Goal: Information Seeking & Learning: Learn about a topic

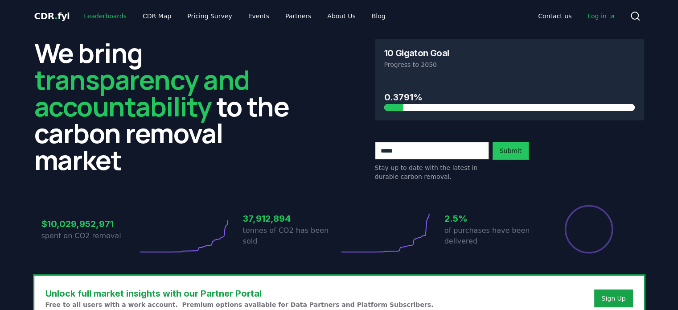
click at [104, 16] on link "Leaderboards" at bounding box center [105, 16] width 57 height 16
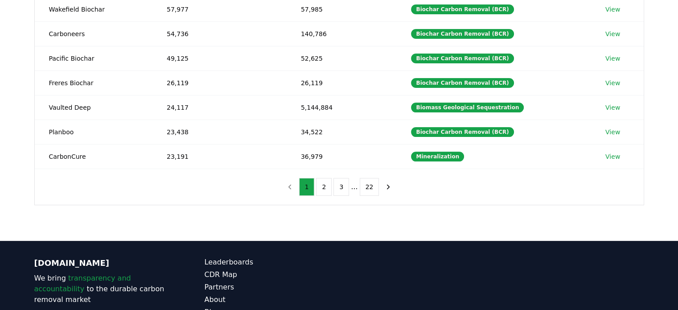
scroll to position [223, 0]
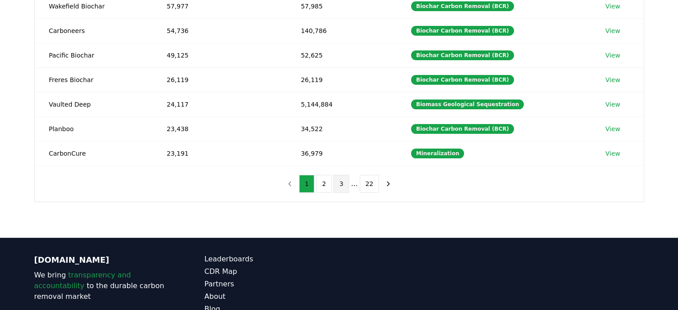
click at [346, 186] on button "3" at bounding box center [341, 184] width 16 height 18
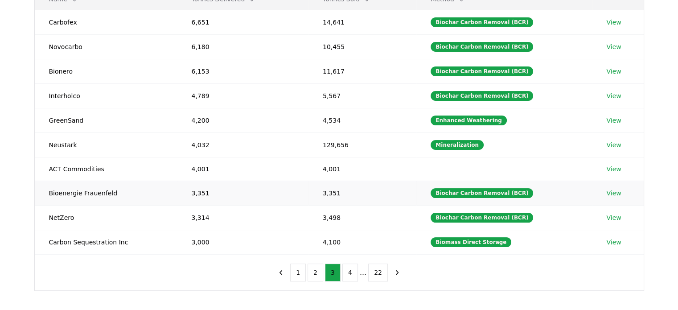
scroll to position [134, 0]
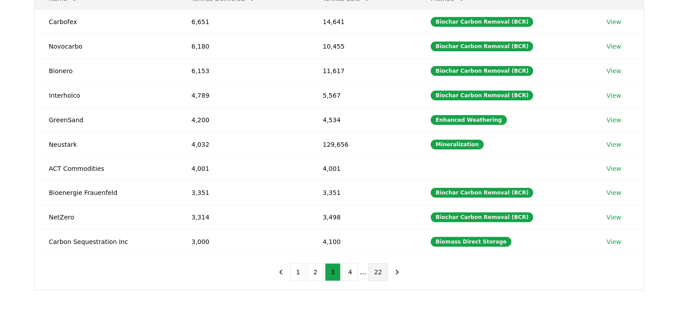
click at [378, 272] on button "22" at bounding box center [378, 272] width 20 height 18
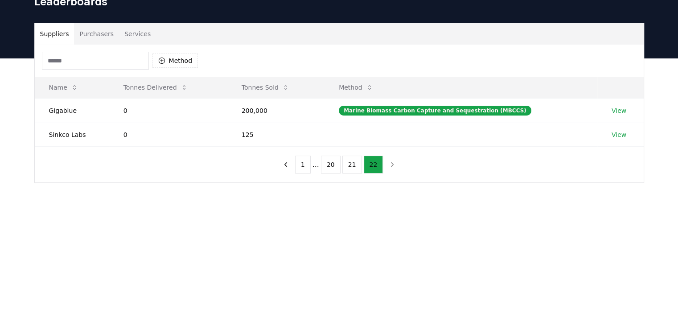
scroll to position [0, 0]
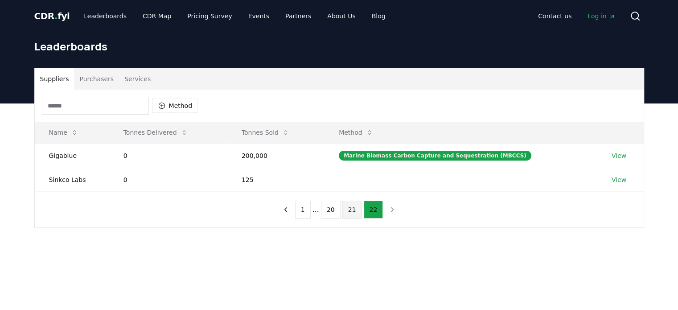
click at [351, 217] on button "21" at bounding box center [352, 210] width 20 height 18
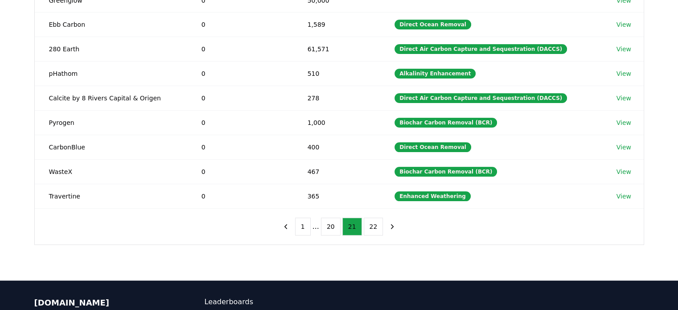
scroll to position [267, 0]
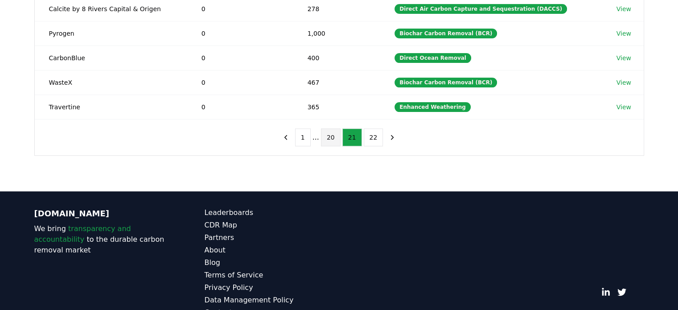
click at [331, 136] on button "20" at bounding box center [331, 137] width 20 height 18
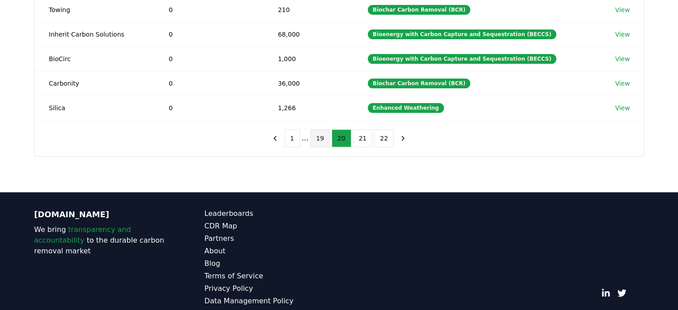
click at [316, 142] on button "19" at bounding box center [320, 138] width 20 height 18
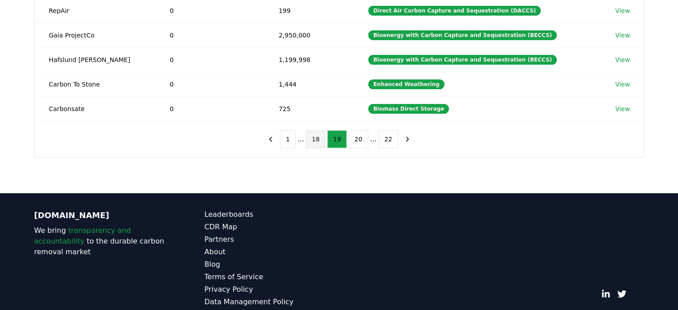
click at [313, 140] on button "18" at bounding box center [316, 139] width 20 height 18
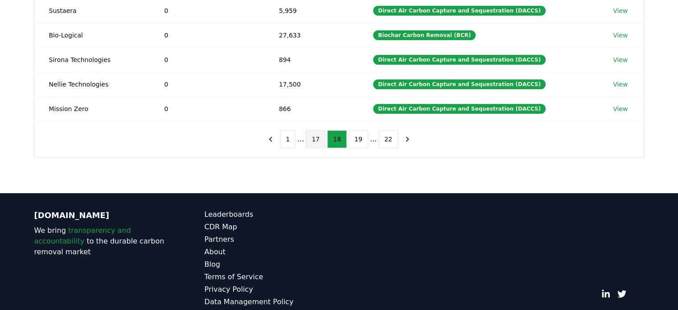
click at [311, 143] on button "17" at bounding box center [316, 139] width 20 height 18
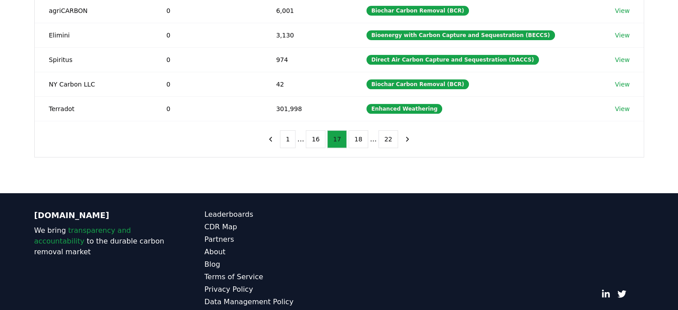
click at [311, 143] on button "16" at bounding box center [316, 139] width 20 height 18
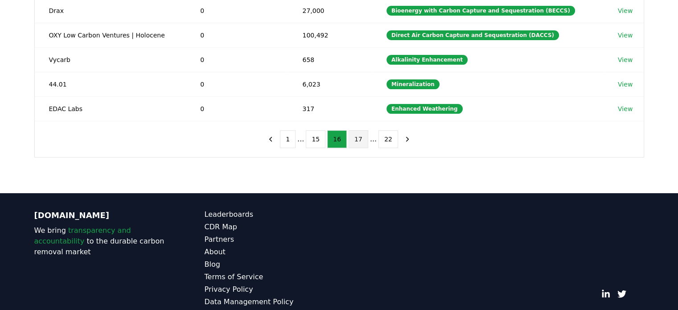
click at [311, 143] on button "15" at bounding box center [316, 139] width 20 height 18
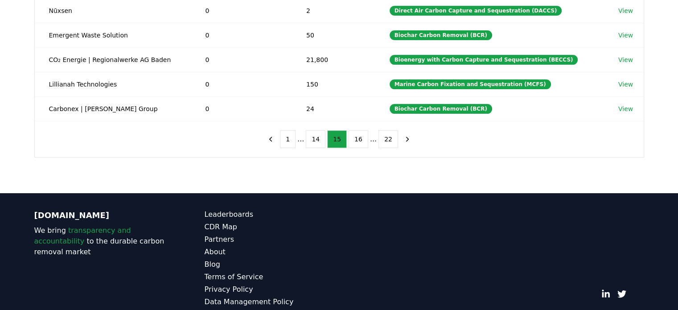
click at [311, 143] on button "14" at bounding box center [316, 139] width 20 height 18
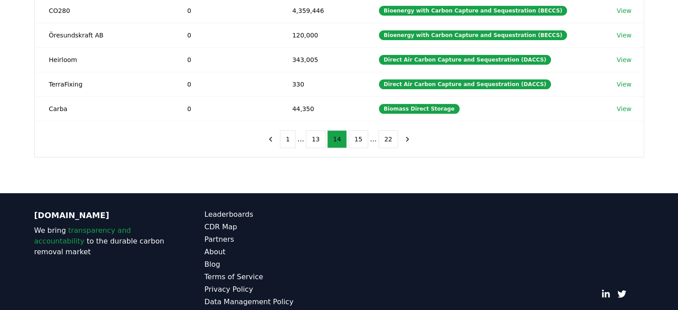
click at [311, 143] on button "13" at bounding box center [316, 139] width 20 height 18
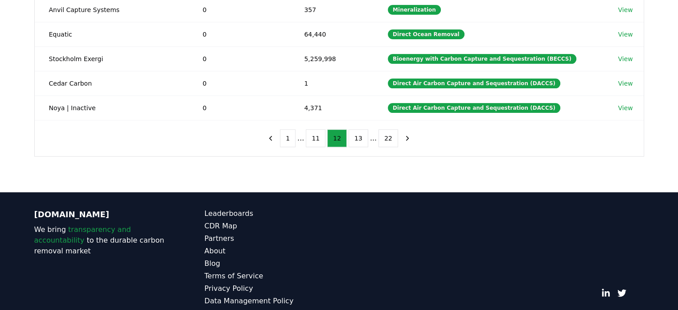
click at [311, 143] on button "11" at bounding box center [316, 138] width 20 height 18
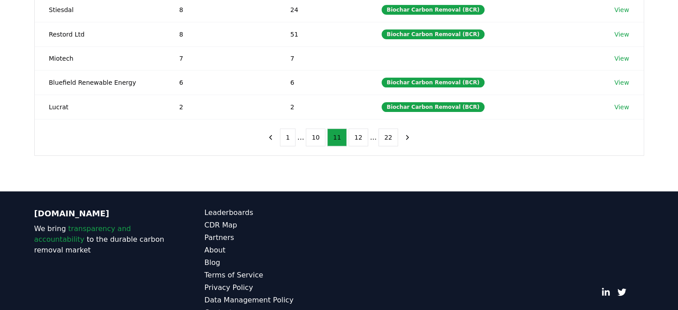
click at [311, 143] on button "10" at bounding box center [316, 137] width 20 height 18
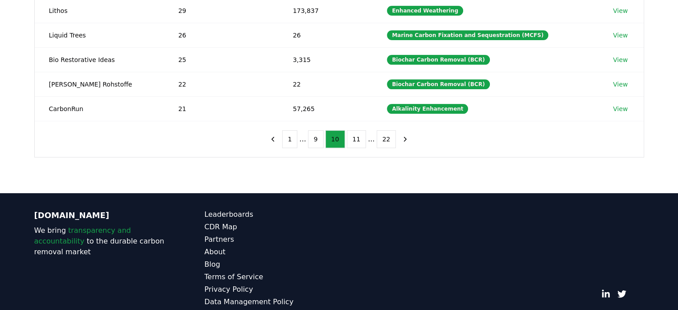
click at [311, 143] on button "9" at bounding box center [316, 139] width 16 height 18
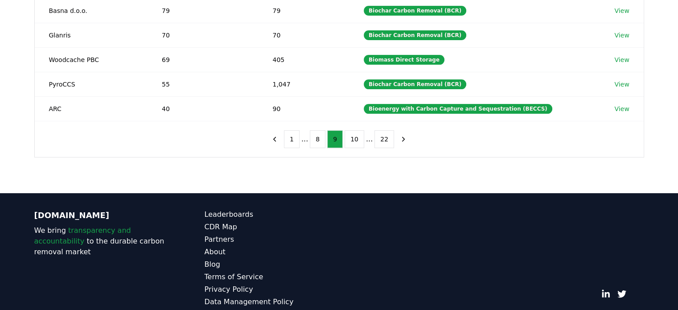
click at [311, 143] on button "8" at bounding box center [318, 139] width 16 height 18
click at [311, 143] on ul "1 ... 8 9 10 ... 22" at bounding box center [339, 139] width 110 height 18
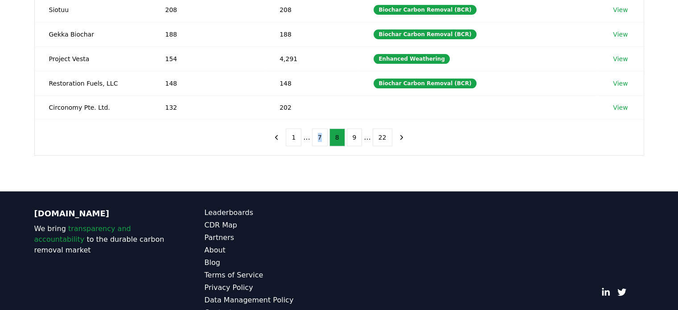
click at [311, 143] on ul "1 ... 7 8 9 ... 22" at bounding box center [339, 137] width 106 height 18
click at [305, 138] on ul "1 ... 7 8 9 ... 22" at bounding box center [339, 137] width 106 height 18
click at [298, 140] on button "1" at bounding box center [294, 137] width 16 height 18
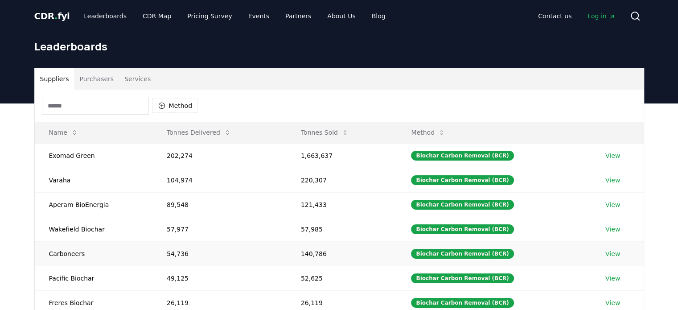
scroll to position [45, 0]
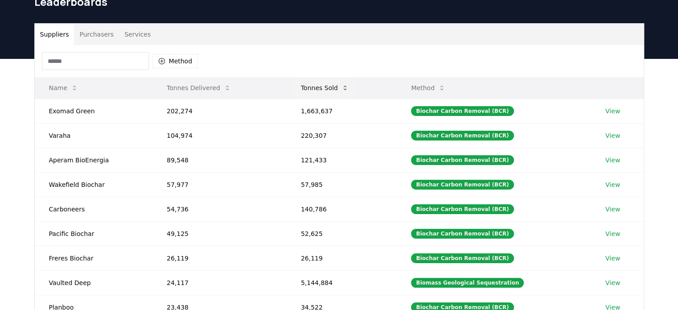
click at [337, 90] on button "Tonnes Sold" at bounding box center [325, 88] width 62 height 18
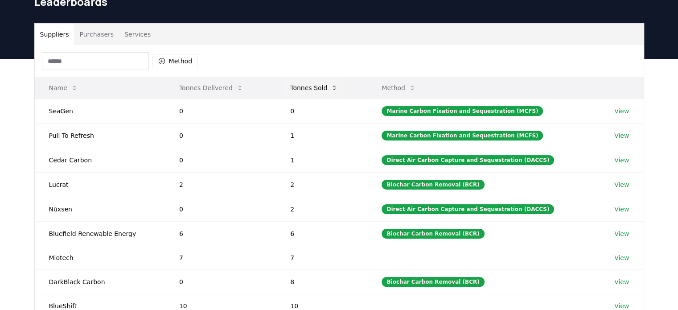
click at [332, 91] on button "Tonnes Sold" at bounding box center [314, 88] width 62 height 18
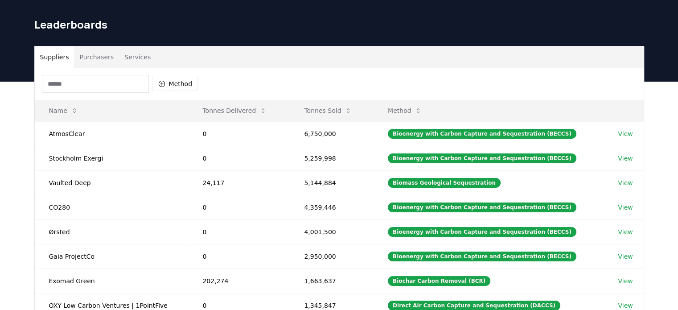
scroll to position [0, 0]
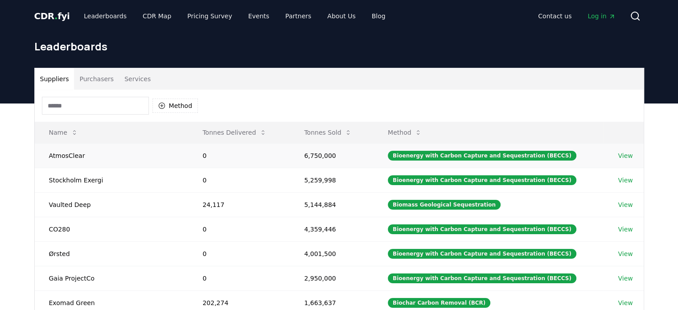
click at [624, 152] on link "View" at bounding box center [625, 155] width 15 height 9
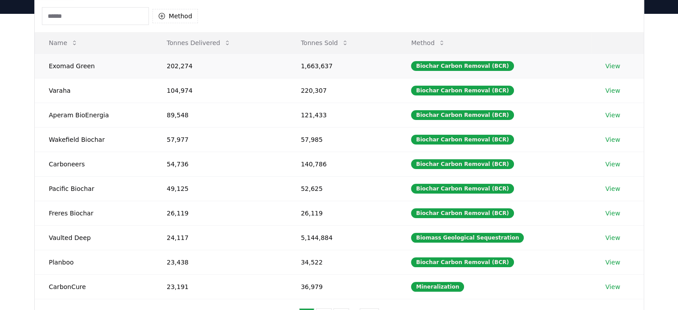
scroll to position [45, 0]
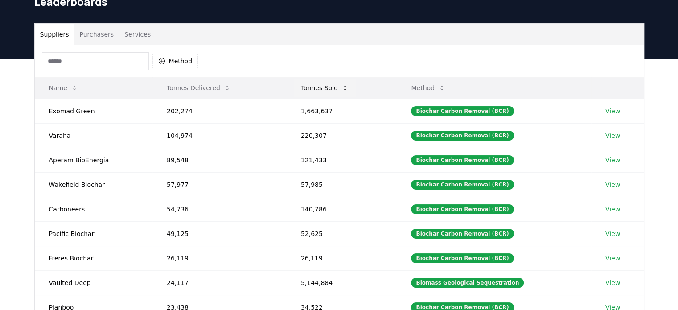
click at [331, 90] on button "Tonnes Sold" at bounding box center [325, 88] width 62 height 18
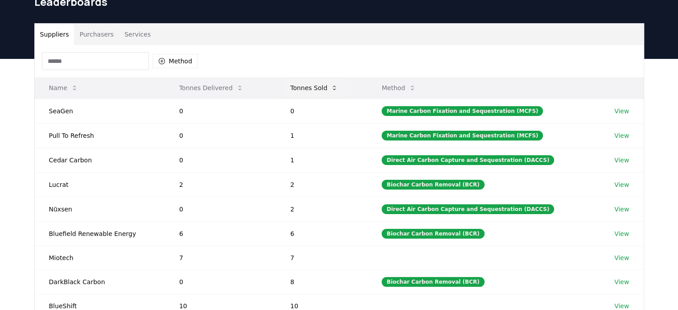
click at [331, 90] on button "Tonnes Sold" at bounding box center [314, 88] width 62 height 18
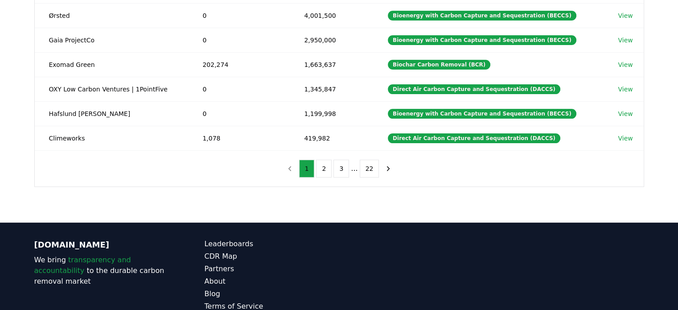
scroll to position [223, 0]
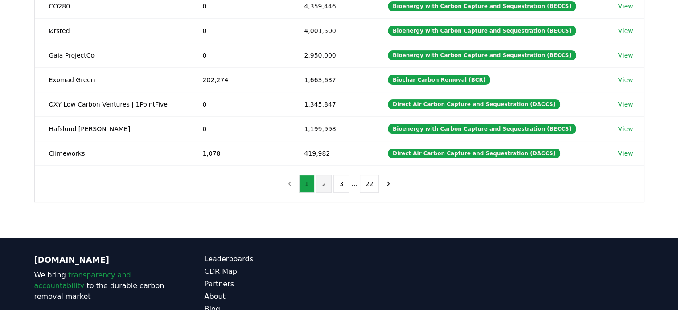
click at [323, 185] on button "2" at bounding box center [324, 184] width 16 height 18
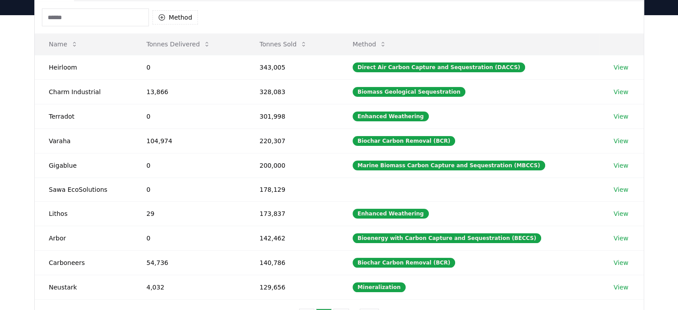
scroll to position [89, 0]
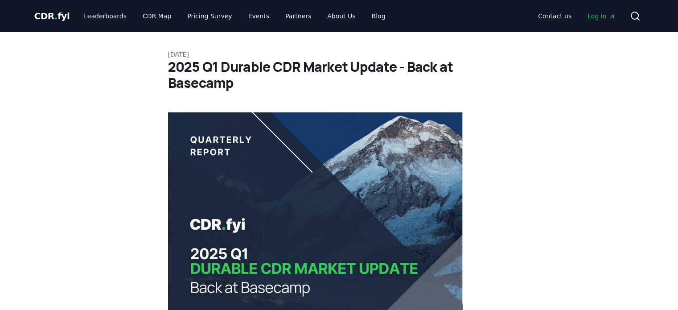
scroll to position [467, 0]
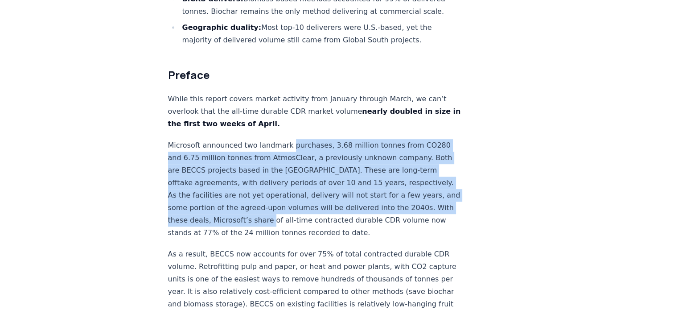
drag, startPoint x: 286, startPoint y: 119, endPoint x: 294, endPoint y: 193, distance: 74.5
click at [294, 193] on p "Microsoft announced two landmark purchases, 3.68 million tonnes from CO280 and …" at bounding box center [315, 189] width 295 height 100
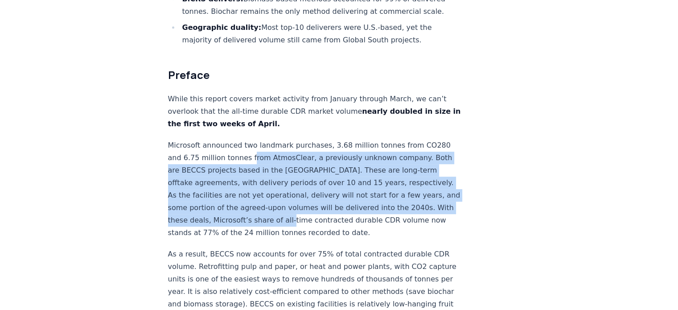
drag, startPoint x: 316, startPoint y: 191, endPoint x: 247, endPoint y: 130, distance: 91.9
click at [247, 139] on p "Microsoft announced two landmark purchases, 3.68 million tonnes from CO280 and …" at bounding box center [315, 189] width 295 height 100
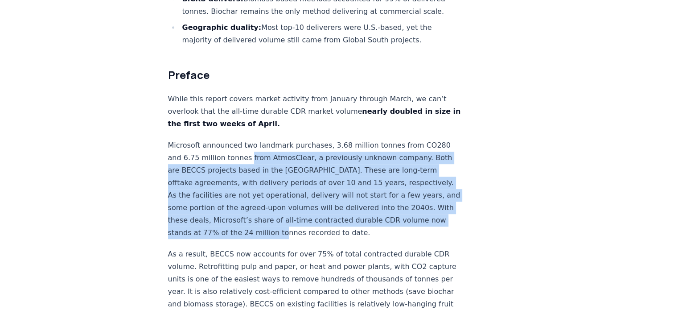
drag, startPoint x: 247, startPoint y: 130, endPoint x: 295, endPoint y: 205, distance: 89.0
click at [295, 205] on p "Microsoft announced two landmark purchases, 3.68 million tonnes from CO280 and …" at bounding box center [315, 189] width 295 height 100
drag, startPoint x: 294, startPoint y: 205, endPoint x: 246, endPoint y: 133, distance: 86.4
click at [246, 139] on p "Microsoft announced two landmark purchases, 3.68 million tonnes from CO280 and …" at bounding box center [315, 189] width 295 height 100
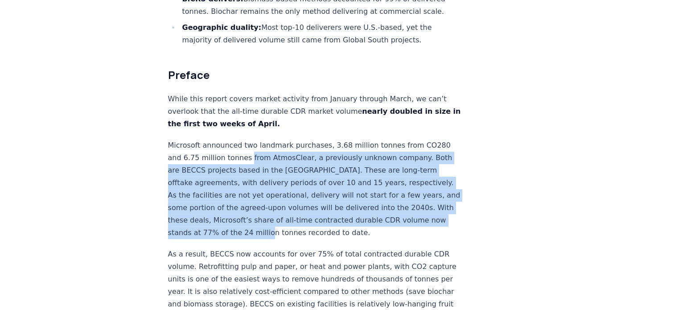
click at [246, 139] on p "Microsoft announced two landmark purchases, 3.68 million tonnes from CO280 and …" at bounding box center [315, 189] width 295 height 100
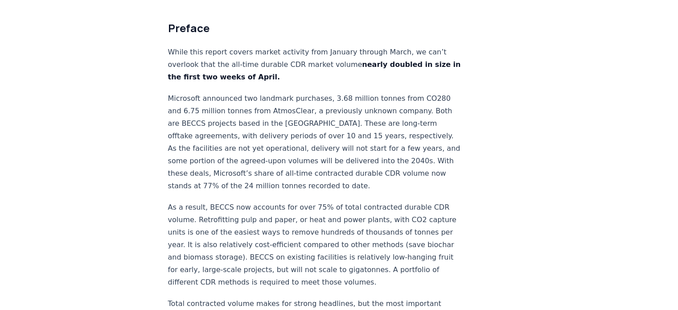
scroll to position [490, 0]
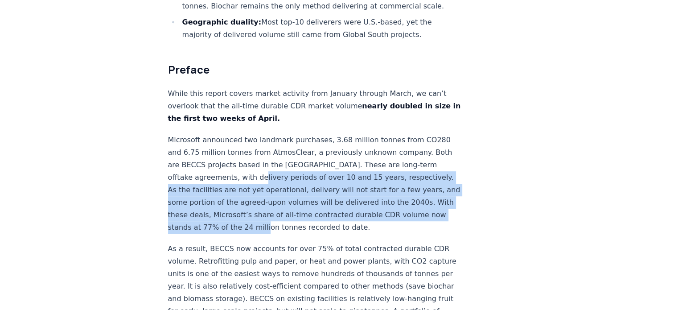
drag, startPoint x: 269, startPoint y: 152, endPoint x: 289, endPoint y: 206, distance: 57.0
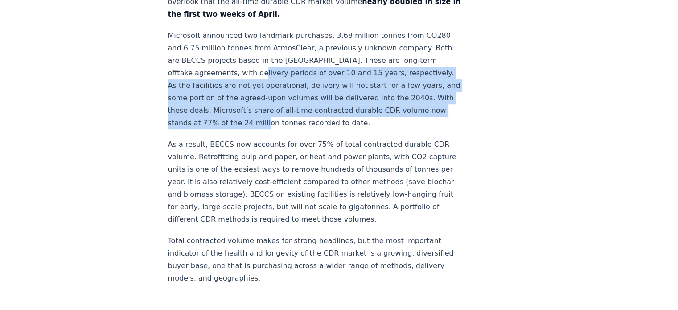
scroll to position [580, 0]
